Goal: Task Accomplishment & Management: Manage account settings

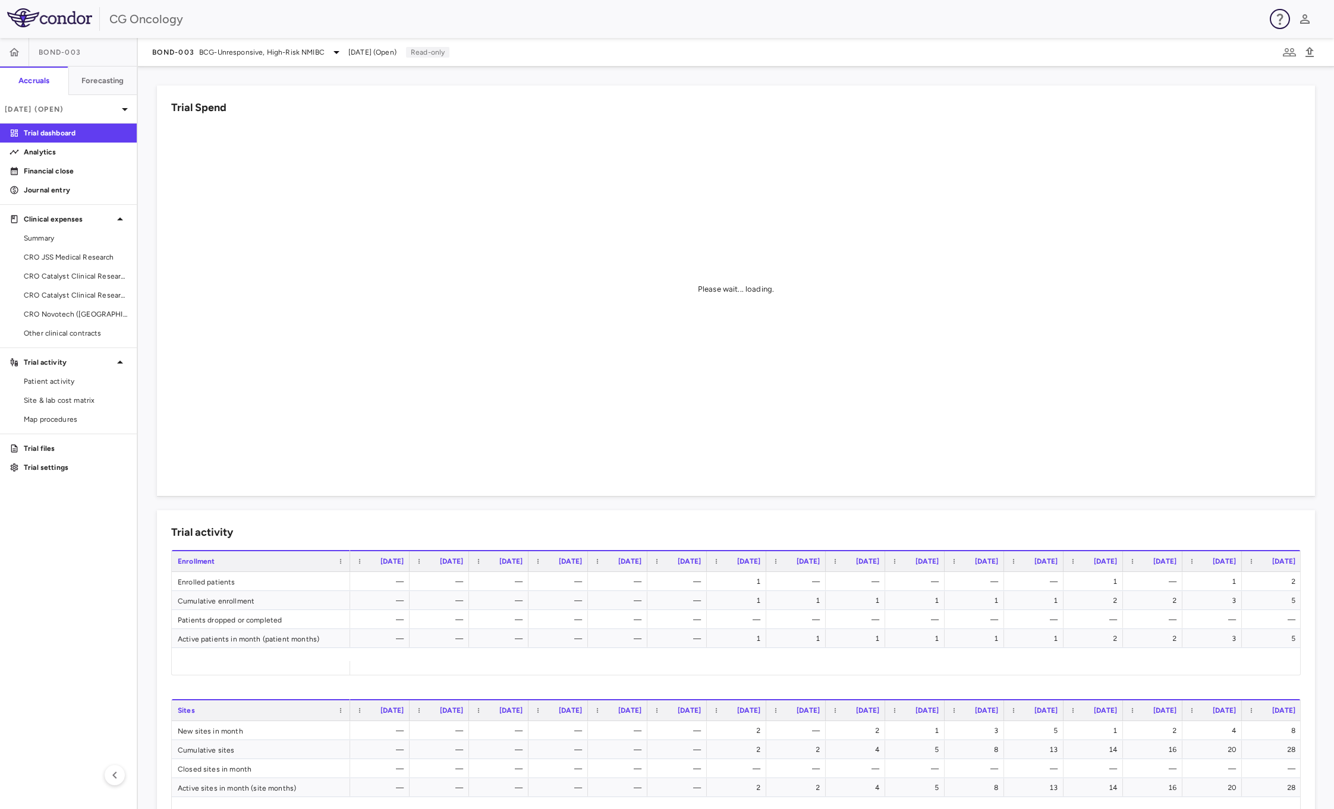
click at [1279, 18] on icon "button" at bounding box center [1279, 19] width 14 height 14
click at [1236, 95] on p "Submit a request" at bounding box center [1236, 93] width 60 height 11
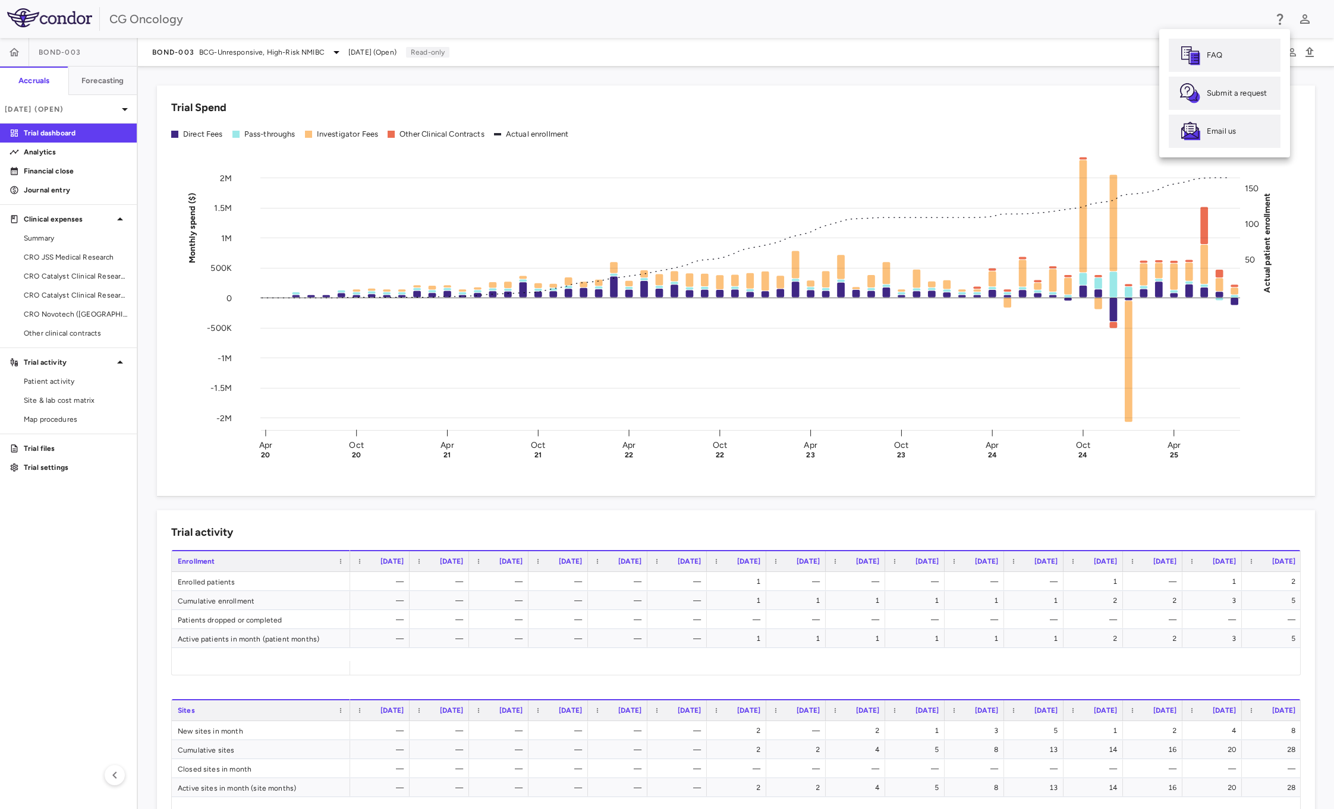
click at [75, 530] on div at bounding box center [667, 404] width 1334 height 809
click at [61, 470] on p "Trial settings" at bounding box center [75, 467] width 103 height 11
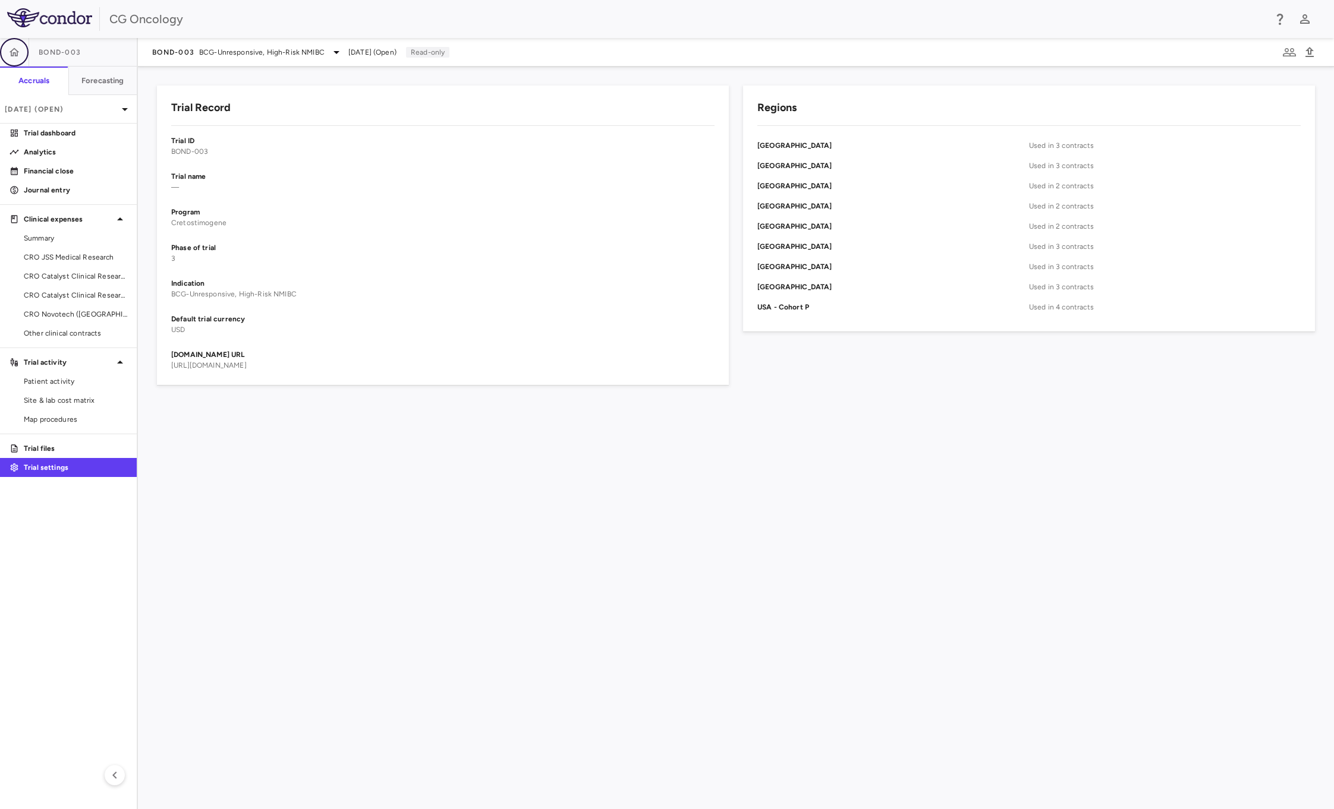
click at [18, 49] on icon "button" at bounding box center [14, 52] width 12 height 12
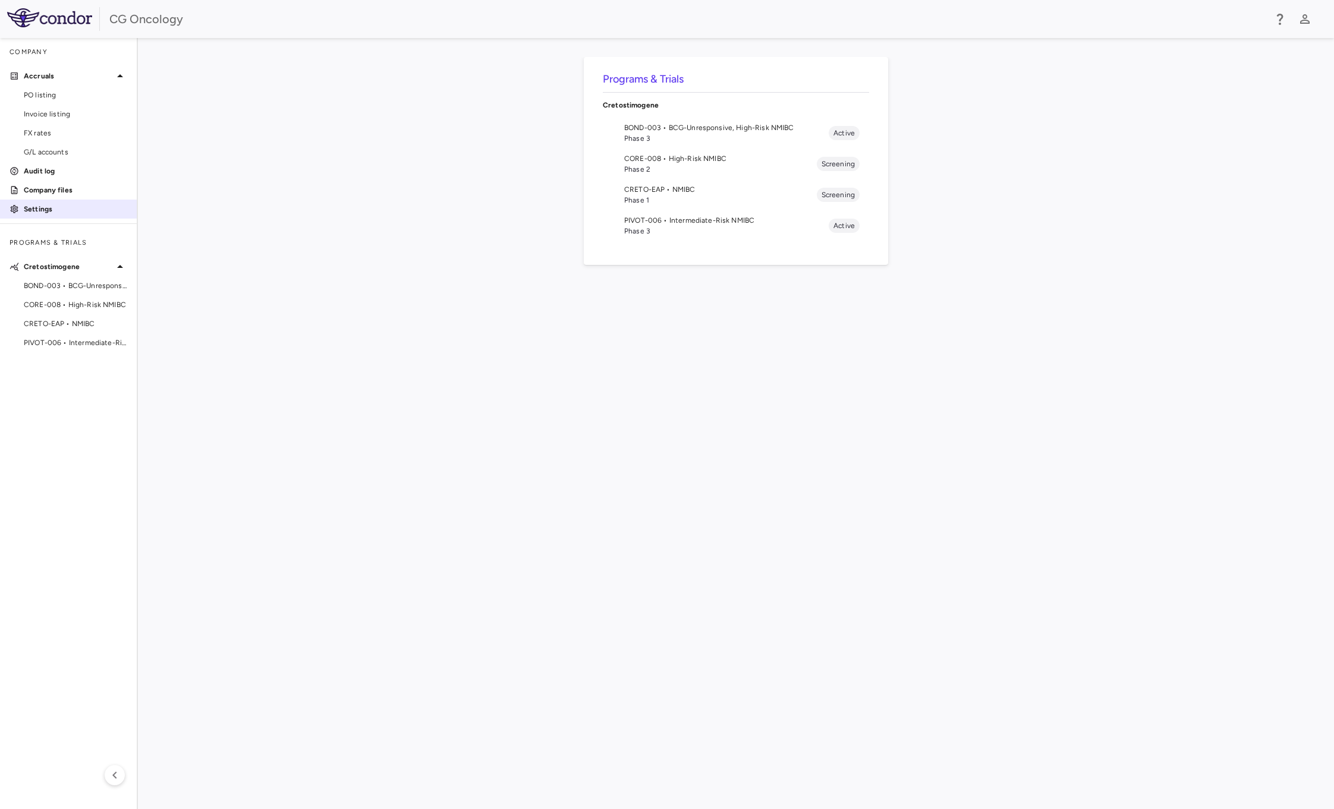
click at [31, 216] on link "Settings" at bounding box center [68, 209] width 137 height 18
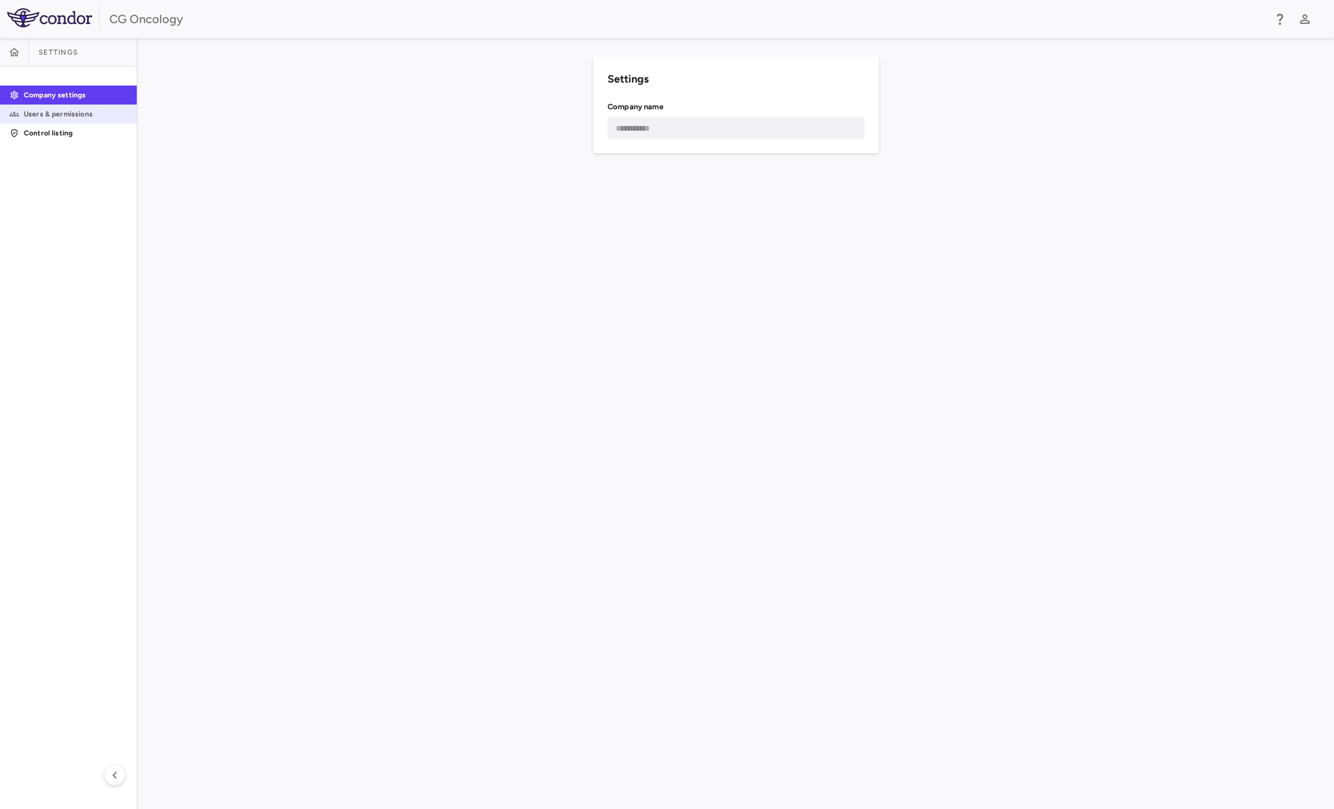
click at [63, 109] on p "Users & permissions" at bounding box center [75, 114] width 103 height 11
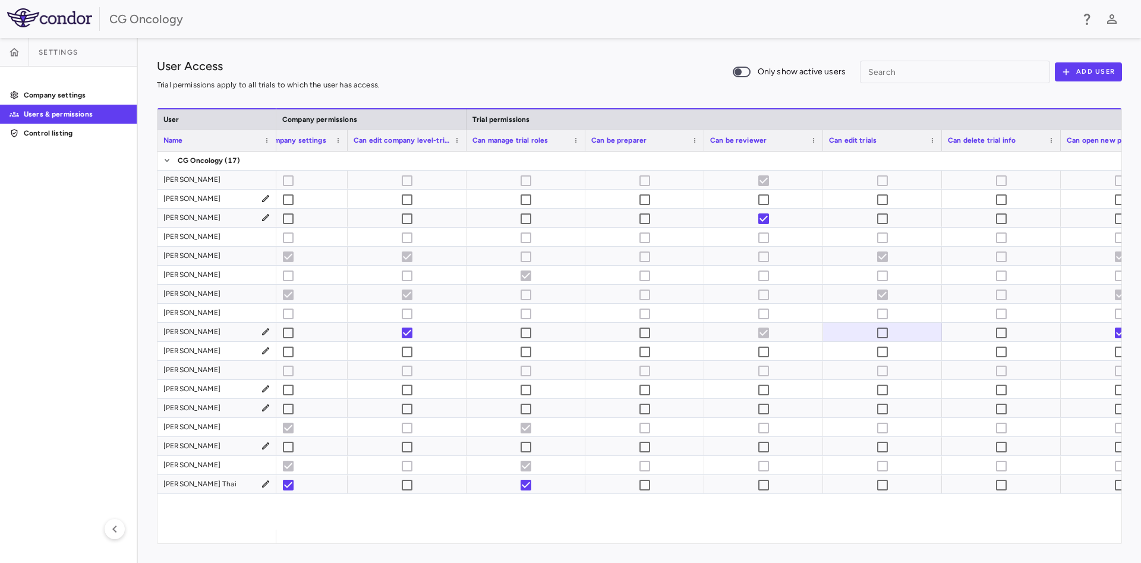
click at [593, 60] on div "User Access Trial permissions apply to all trials to which the user has access.…" at bounding box center [639, 72] width 965 height 30
click at [94, 259] on aside "Settings Company settings Users & permissions Control listing" at bounding box center [69, 300] width 138 height 525
click at [885, 178] on span "User is inactive" at bounding box center [882, 180] width 25 height 25
click at [882, 178] on span "User is inactive" at bounding box center [882, 180] width 25 height 25
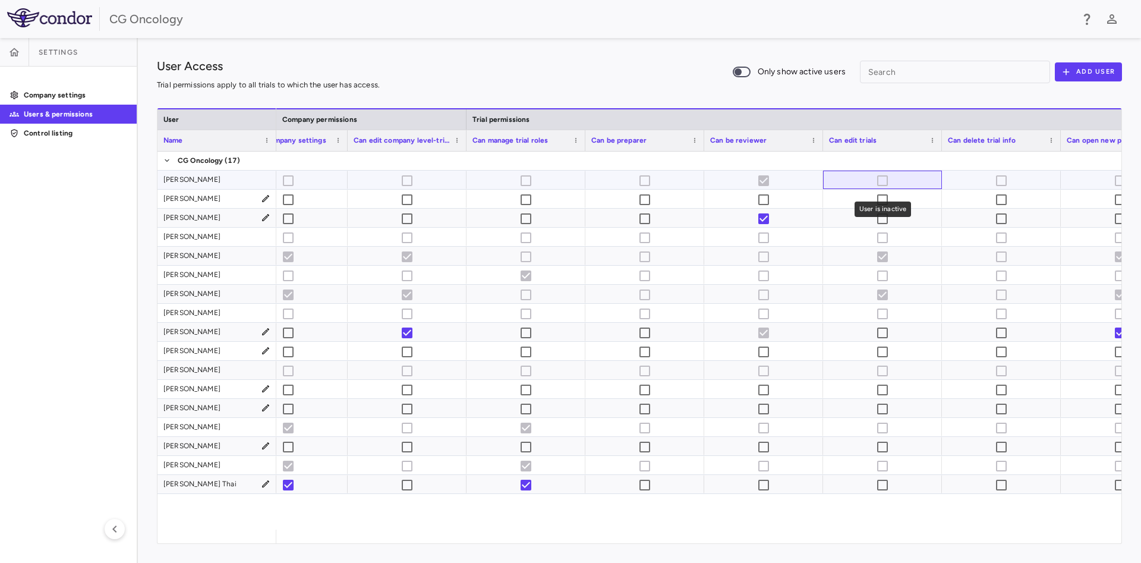
click at [882, 178] on span "User is inactive" at bounding box center [882, 180] width 25 height 25
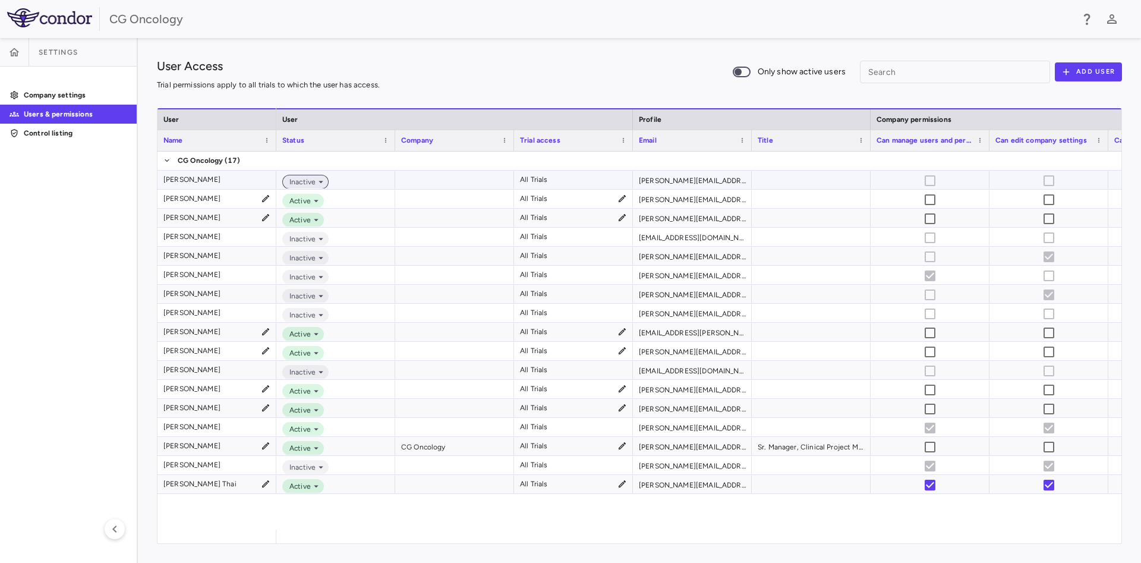
click at [318, 181] on icon at bounding box center [321, 182] width 11 height 11
click at [323, 198] on div "Active" at bounding box center [315, 202] width 28 height 11
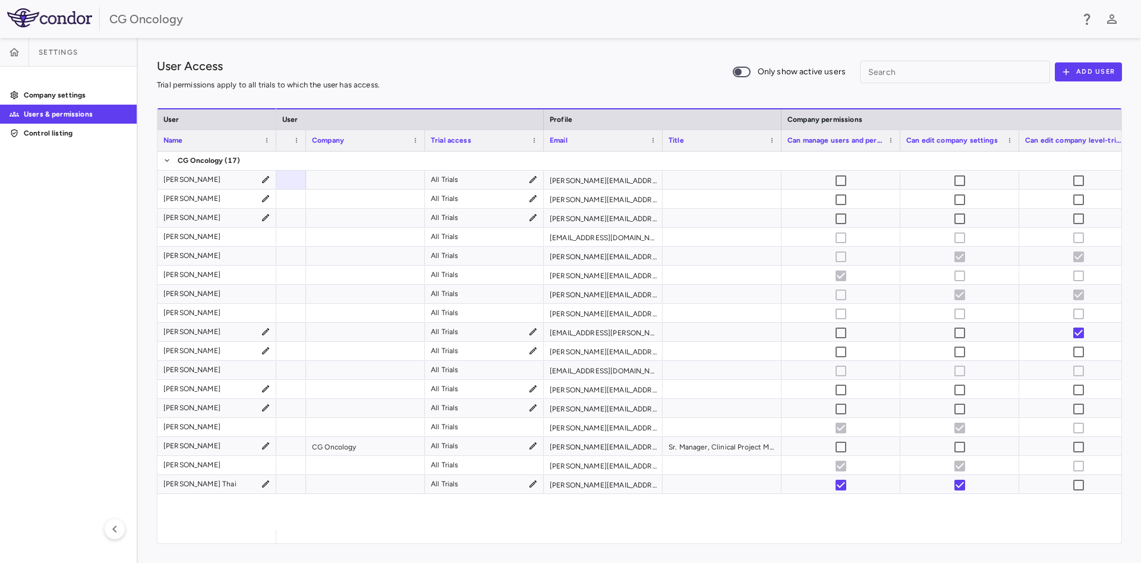
scroll to position [0, 158]
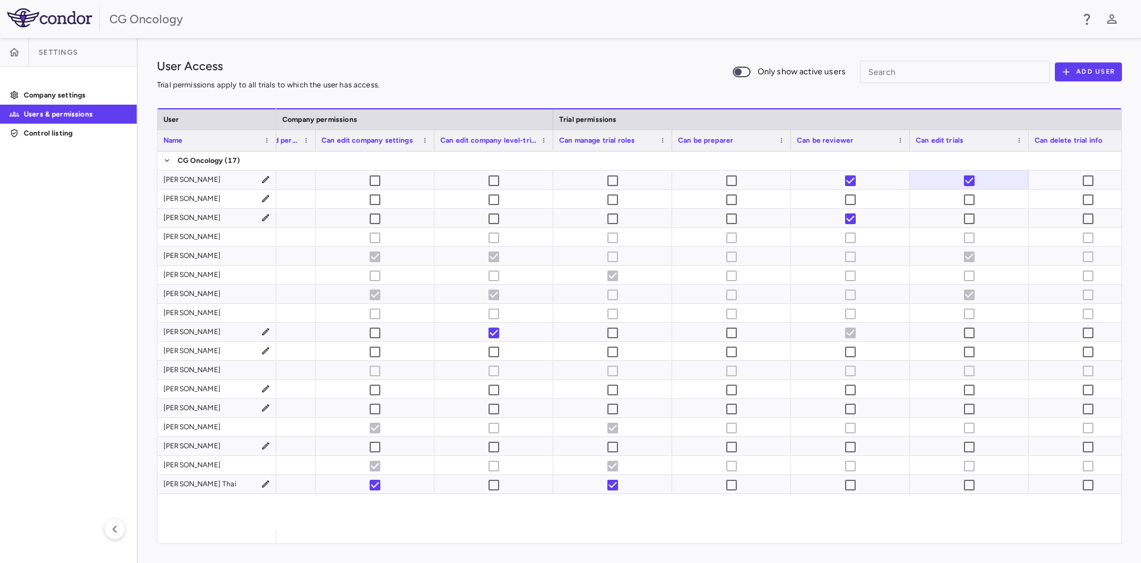
click at [496, 71] on div "User Access Trial permissions apply to all trials to which the user has access.…" at bounding box center [639, 72] width 965 height 30
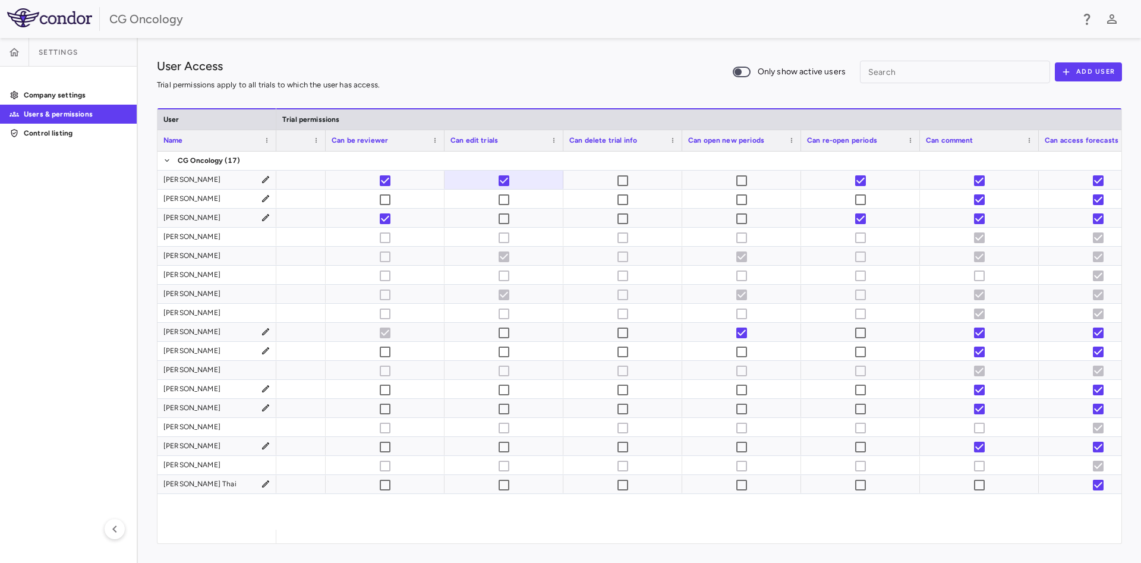
scroll to position [0, 1280]
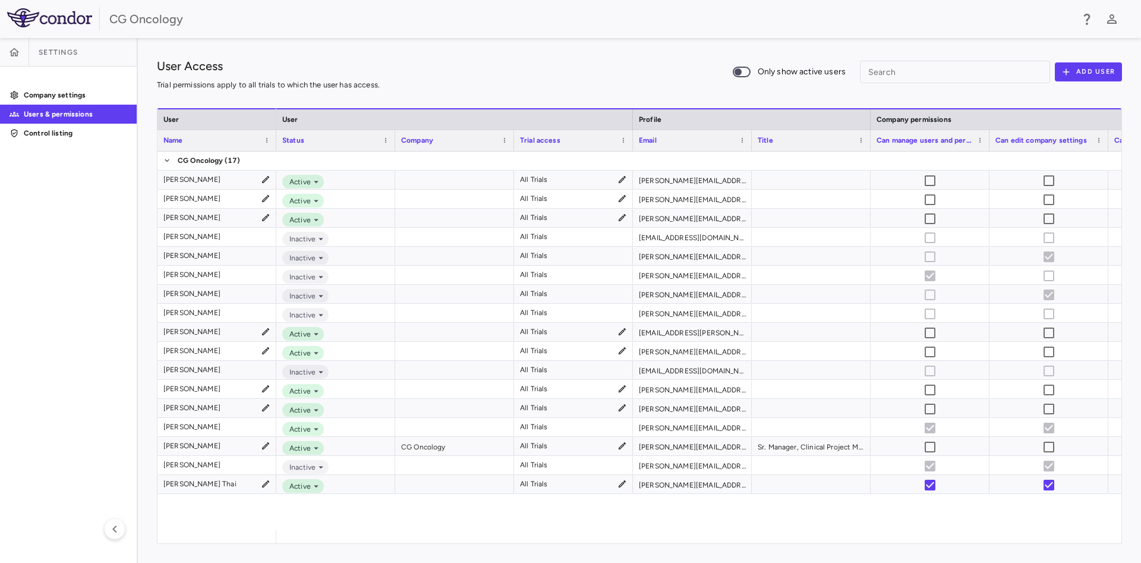
click at [524, 57] on div "User Access Trial permissions apply to all trials to which the user has access.…" at bounding box center [639, 72] width 965 height 30
